Goal: Information Seeking & Learning: Learn about a topic

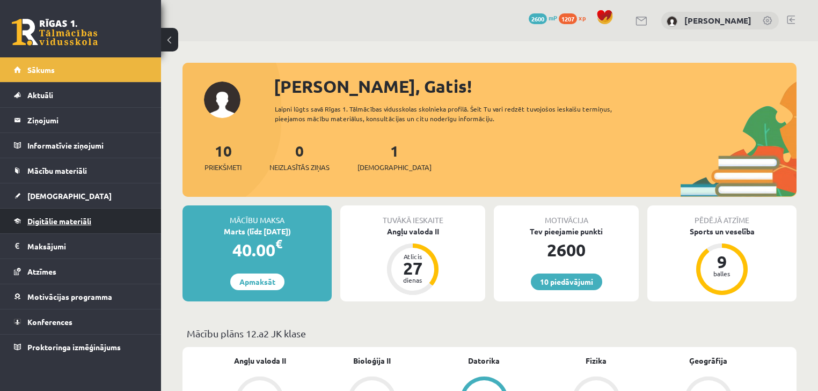
click at [62, 218] on span "Digitālie materiāli" at bounding box center [59, 221] width 64 height 10
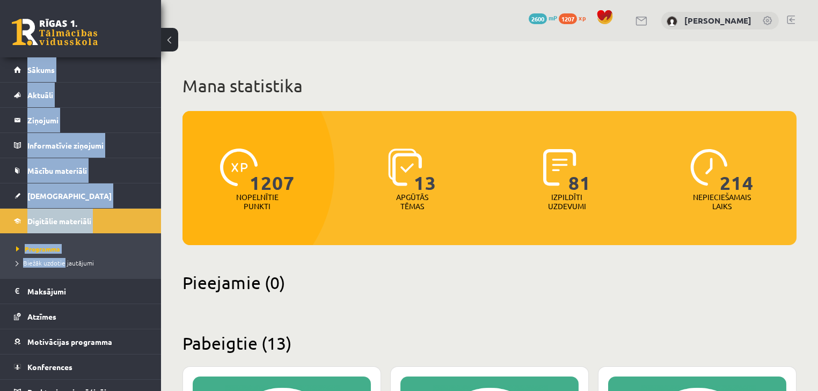
drag, startPoint x: 62, startPoint y: 217, endPoint x: 57, endPoint y: 272, distance: 54.4
click at [49, 317] on span "Atzīmes" at bounding box center [41, 317] width 29 height 10
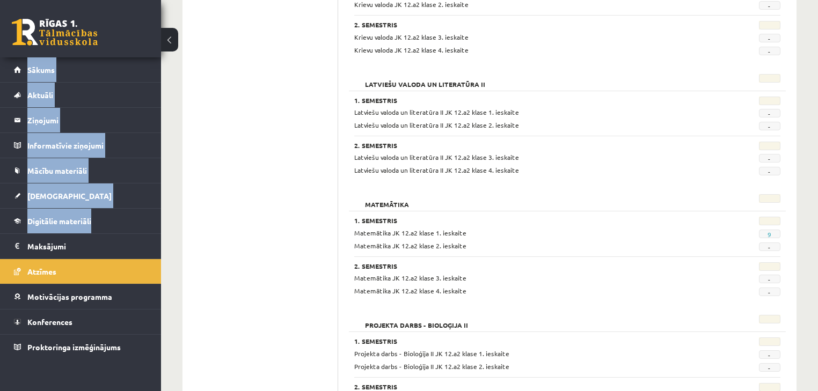
scroll to position [859, 0]
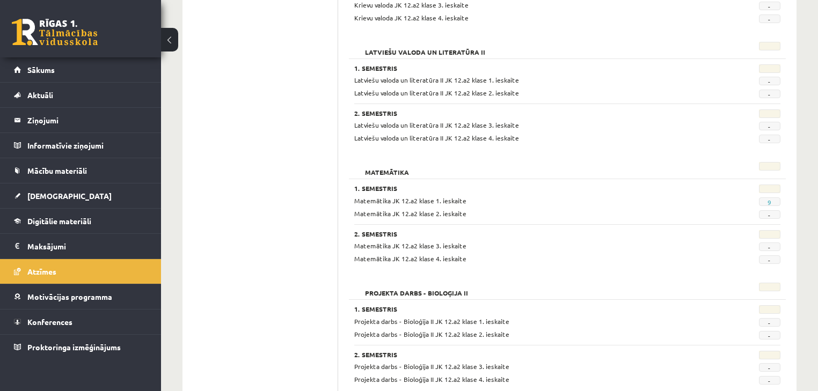
drag, startPoint x: 778, startPoint y: 200, endPoint x: 786, endPoint y: 200, distance: 8.1
click at [785, 200] on div "9" at bounding box center [752, 201] width 74 height 10
click at [762, 198] on div "1. Semestris Matemātika JK 12.a2 klase 1. ieskaite 9 Matemātika JK 12.a2 klase …" at bounding box center [567, 202] width 426 height 34
drag, startPoint x: 770, startPoint y: 199, endPoint x: 741, endPoint y: 201, distance: 29.0
drag, startPoint x: 741, startPoint y: 201, endPoint x: 767, endPoint y: 200, distance: 26.3
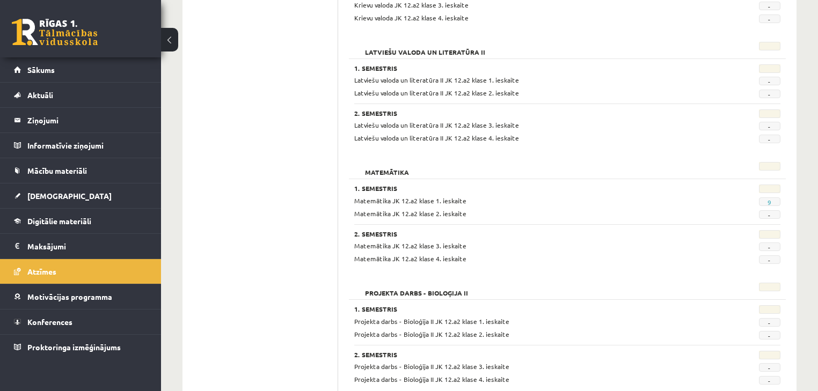
click at [767, 200] on span "9" at bounding box center [769, 202] width 21 height 9
click at [769, 200] on link "9" at bounding box center [770, 202] width 4 height 9
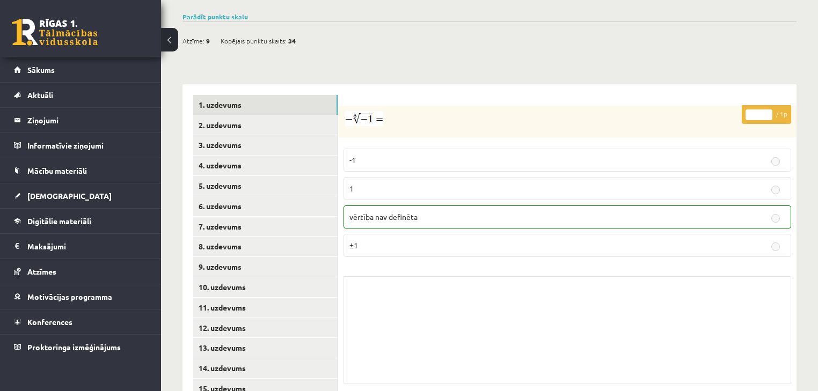
scroll to position [389, 0]
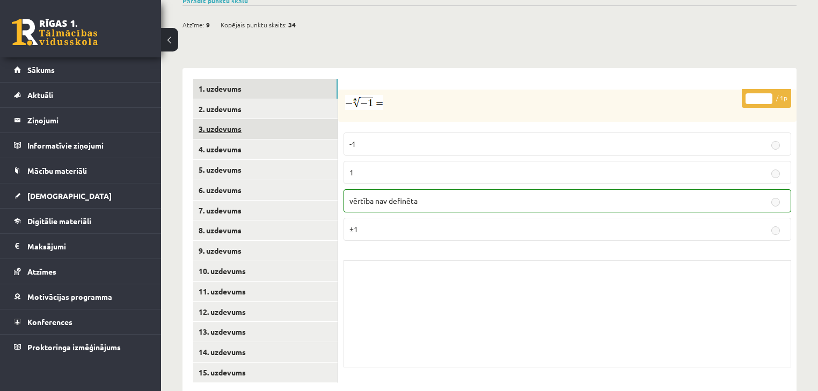
click at [241, 119] on link "3. uzdevums" at bounding box center [265, 129] width 144 height 20
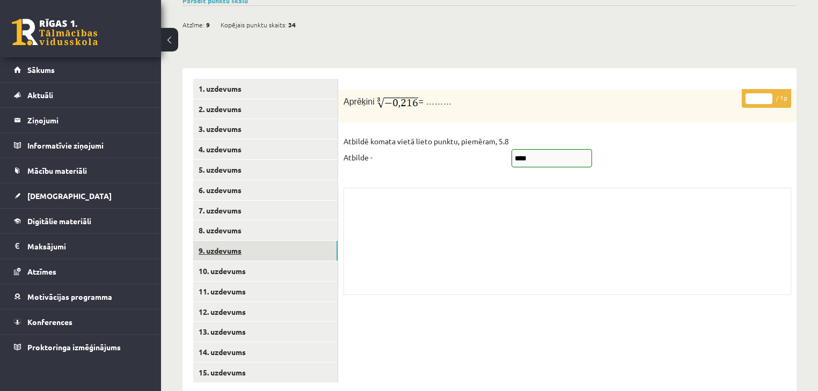
click at [263, 241] on link "9. uzdevums" at bounding box center [265, 251] width 144 height 20
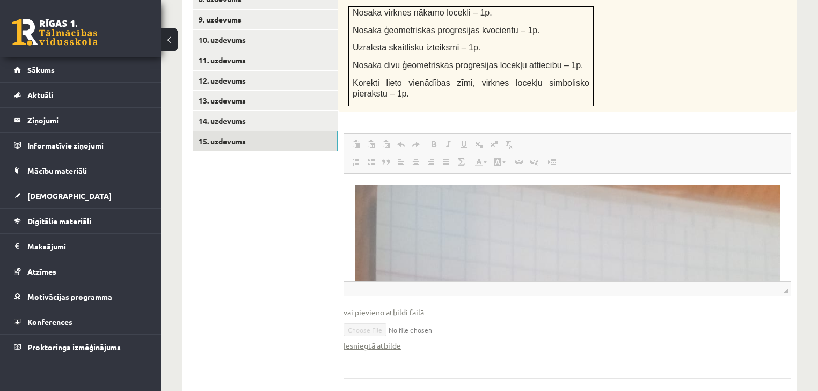
scroll to position [0, 0]
click at [241, 132] on link "15. uzdevums" at bounding box center [265, 142] width 144 height 20
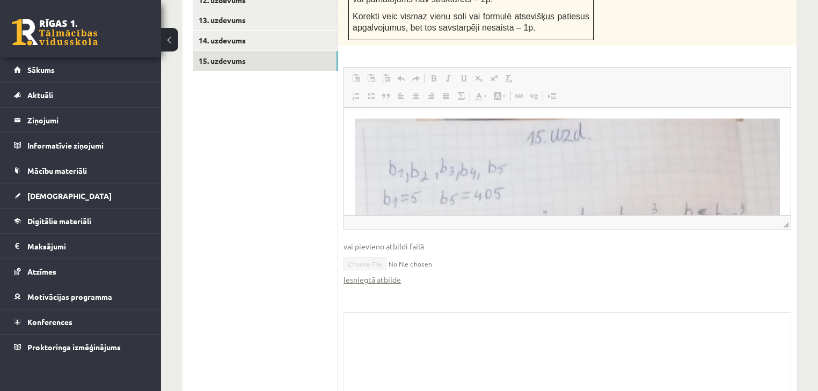
scroll to position [741, 0]
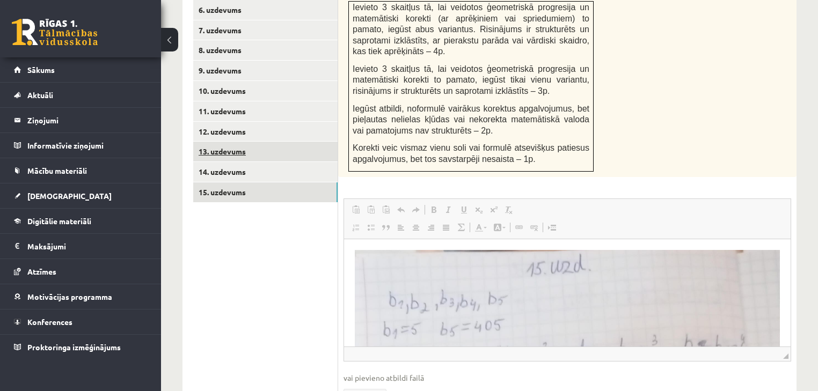
click at [262, 142] on link "13. uzdevums" at bounding box center [265, 152] width 144 height 20
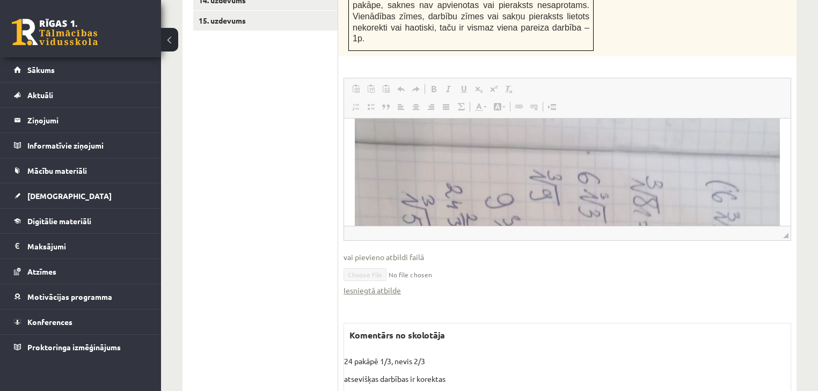
scroll to position [86, 0]
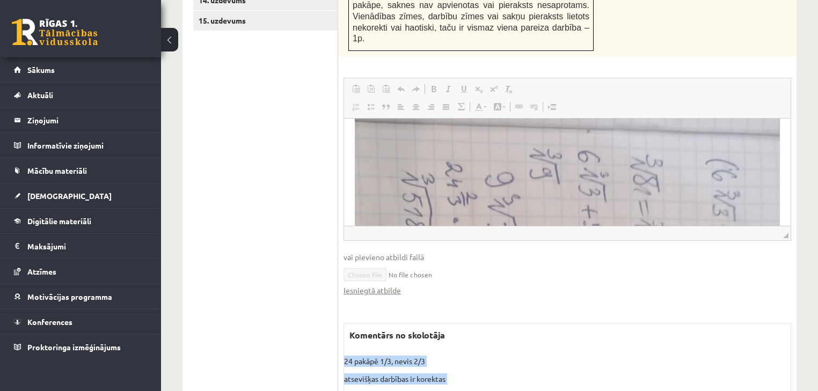
drag, startPoint x: 344, startPoint y: 323, endPoint x: 470, endPoint y: 354, distance: 130.1
click at [470, 354] on div "Komentārs no skolotāja 24 pakāpē 1/3, nevis 2/3 atsevišķas darbības ir korektas…" at bounding box center [568, 377] width 448 height 108
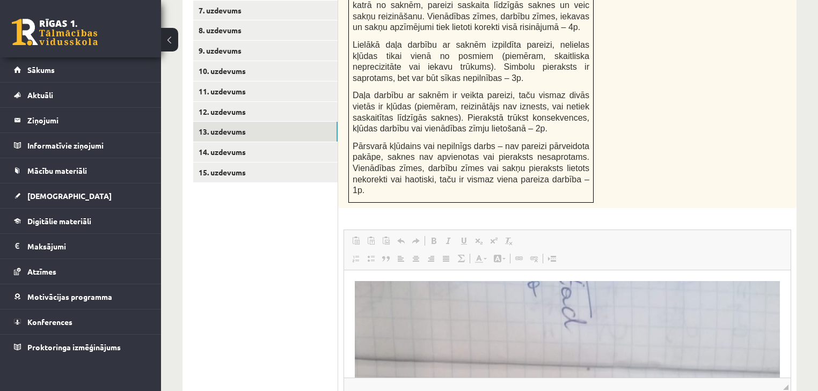
scroll to position [610, 0]
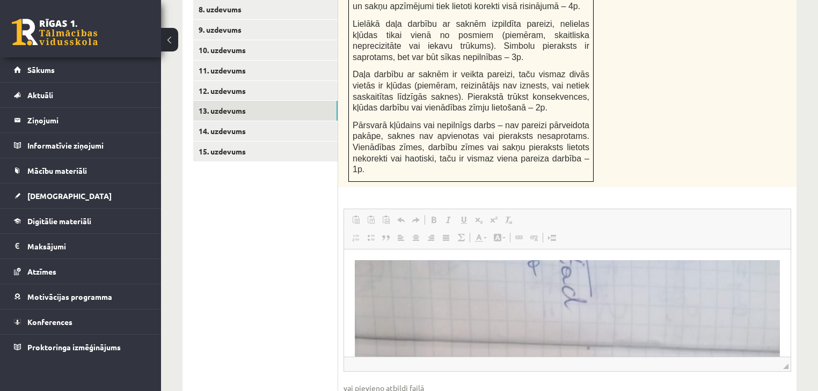
click at [786, 364] on span "◢" at bounding box center [785, 366] width 5 height 5
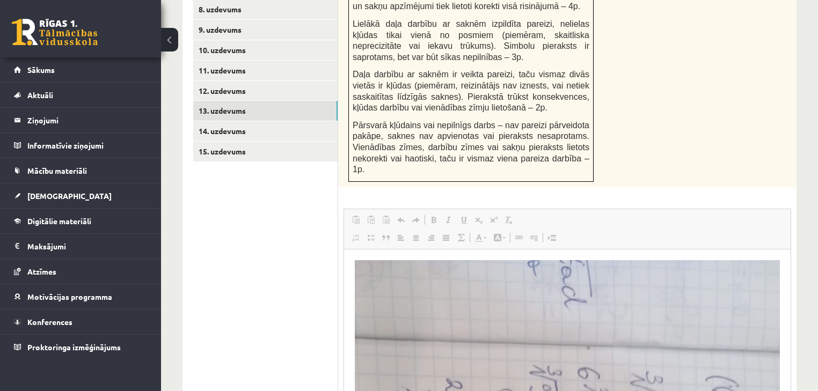
drag, startPoint x: 1131, startPoint y: 580, endPoint x: 693, endPoint y: 280, distance: 531.1
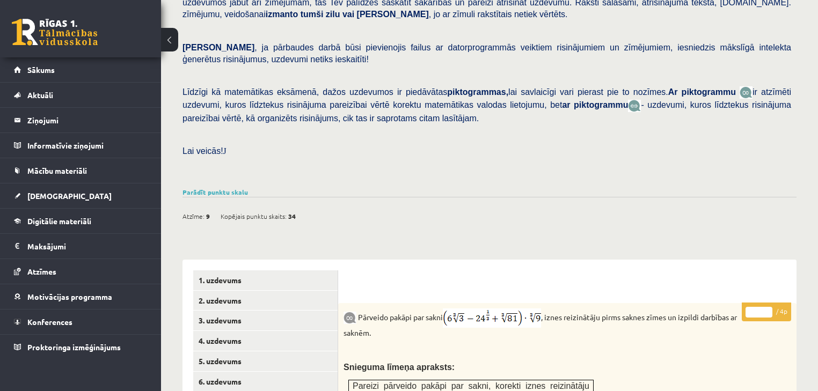
scroll to position [95, 0]
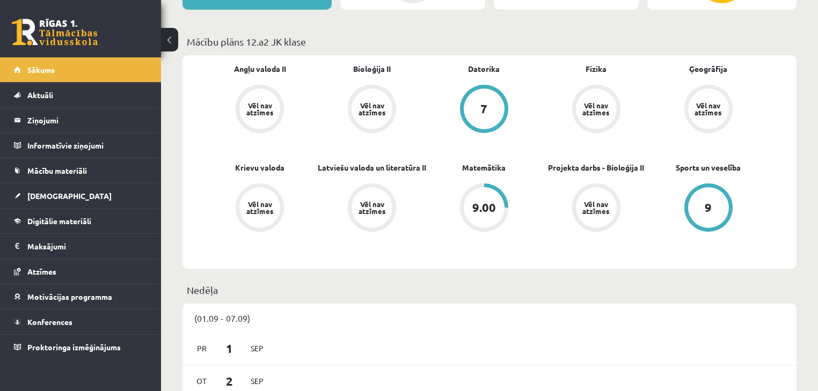
scroll to position [344, 0]
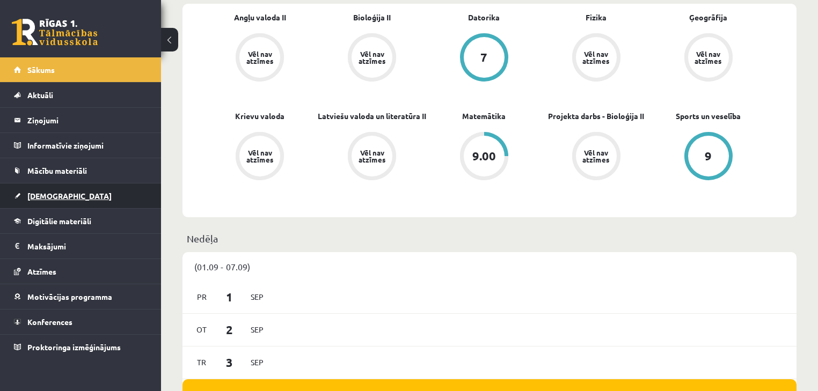
click at [65, 194] on link "[DEMOGRAPHIC_DATA]" at bounding box center [81, 196] width 134 height 25
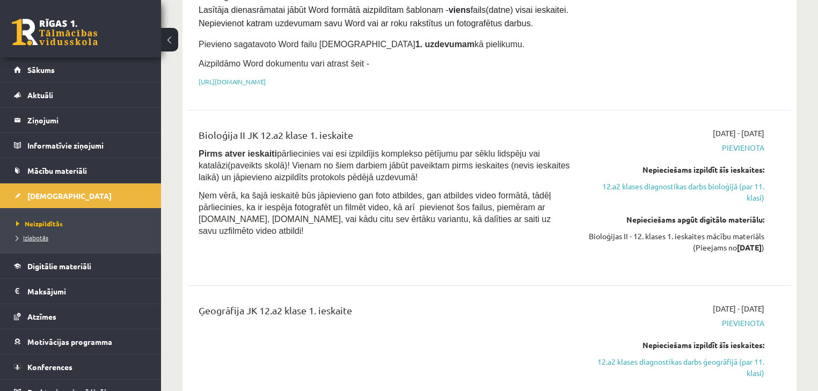
click at [45, 234] on span "Izlabotās" at bounding box center [32, 238] width 32 height 9
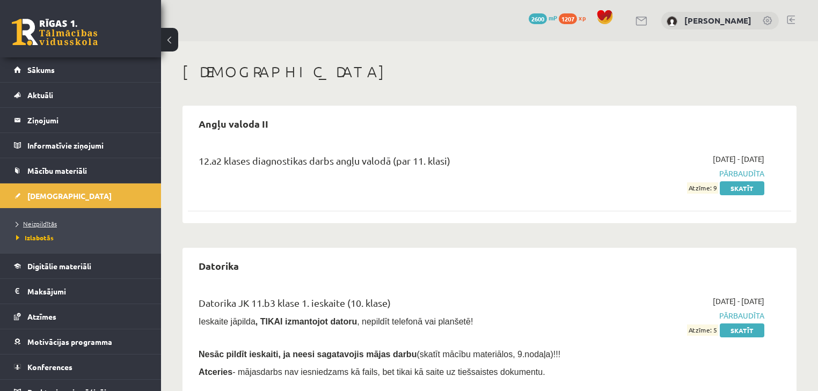
click at [40, 223] on span "Neizpildītās" at bounding box center [36, 224] width 41 height 9
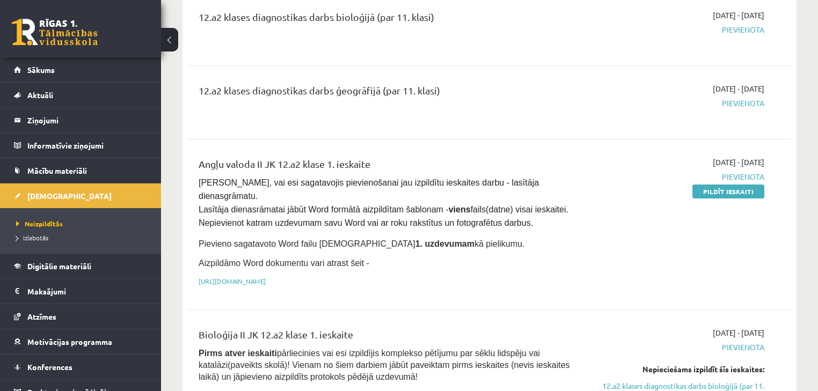
scroll to position [86, 0]
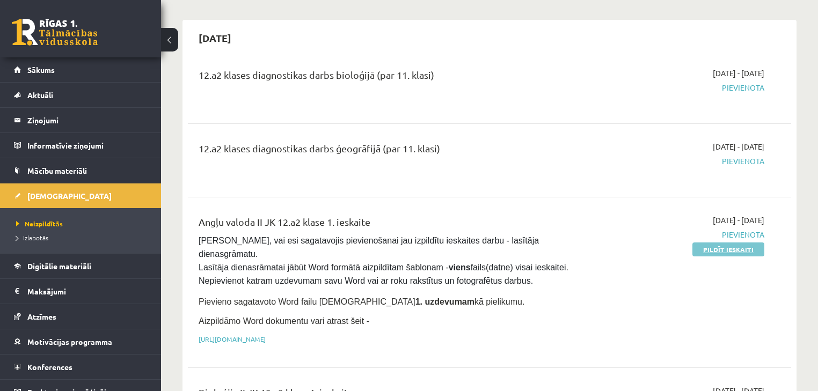
click at [713, 245] on link "Pildīt ieskaiti" at bounding box center [729, 250] width 72 height 14
click at [369, 317] on div "Angļu valoda II JK 12.a2 klase 1. ieskaite Pārliecinies, vai esi sagatavojis pi…" at bounding box center [385, 283] width 388 height 136
click at [369, 335] on p "https://drive.google.com/drive/folders/1IHE_ip15KOAbO2Se1NDGwZ2e__vlzPUf?usp=sh…" at bounding box center [385, 340] width 372 height 10
click at [266, 335] on link "https://drive.google.com/drive/folders/1IHE_ip15KOAbO2Se1NDGwZ2e__vlzPUf?usp=sh…" at bounding box center [232, 339] width 67 height 9
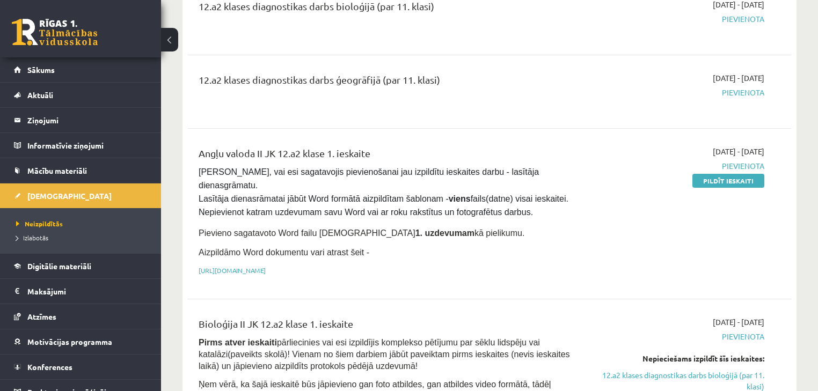
scroll to position [172, 0]
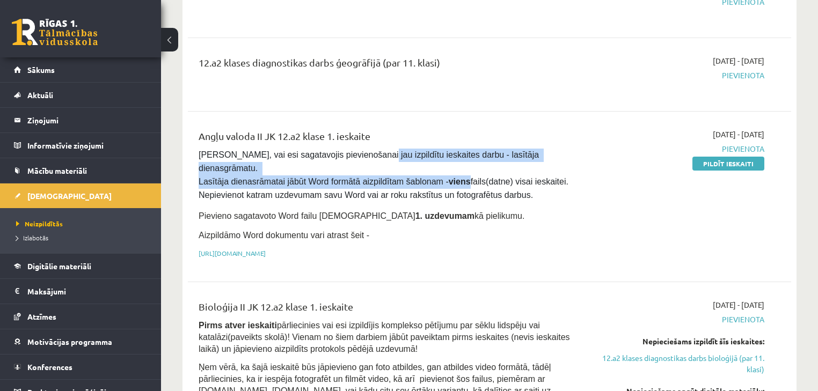
drag, startPoint x: 359, startPoint y: 155, endPoint x: 452, endPoint y: 219, distance: 113.1
click at [447, 172] on span "Pārliecinies, vai esi sagatavojis pievienošanai jau izpildītu ieskaites darbu -…" at bounding box center [385, 174] width 372 height 49
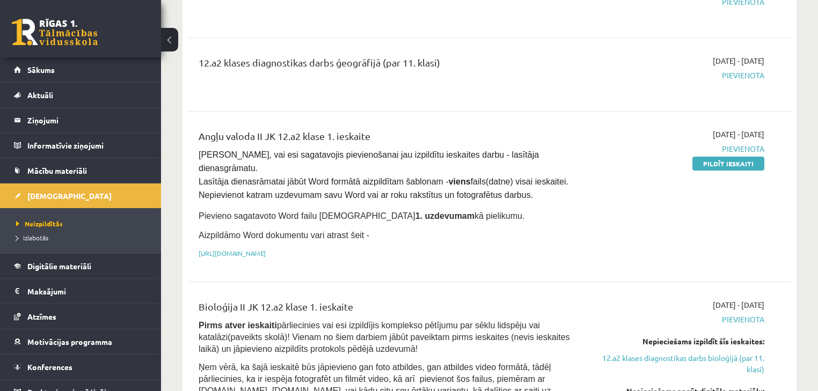
drag, startPoint x: 452, startPoint y: 223, endPoint x: 446, endPoint y: 220, distance: 6.7
click at [446, 229] on p "Aizpildāmo Word dokumentu vari atrast šeit -" at bounding box center [385, 235] width 372 height 13
